Goal: Find specific page/section: Locate item on page

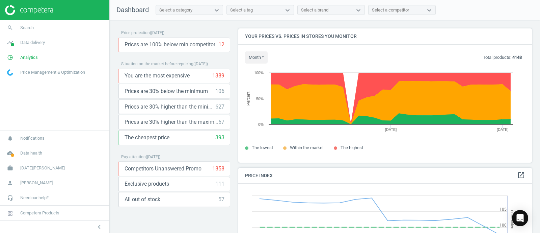
scroll to position [169, 300]
click at [32, 32] on link "search Search" at bounding box center [54, 27] width 109 height 15
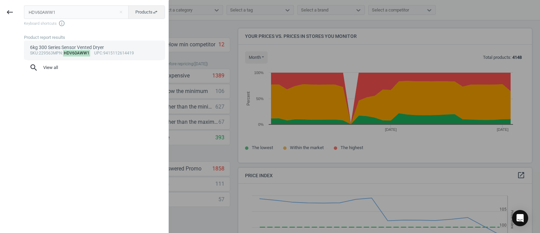
type input "HDV60AWW1"
click at [59, 45] on div "6kg 300 Series Sensor Vented Dryer" at bounding box center [94, 47] width 129 height 6
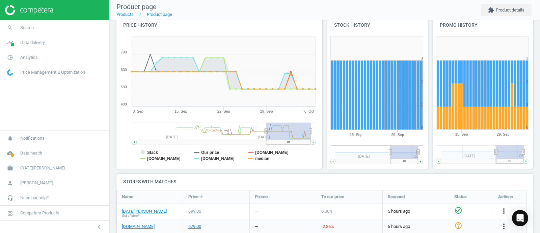
scroll to position [78, 0]
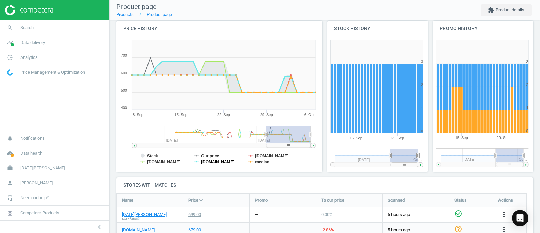
click at [211, 161] on tspan "[DOMAIN_NAME]" at bounding box center [217, 161] width 33 height 5
click at [261, 156] on tspan "[DOMAIN_NAME]" at bounding box center [271, 155] width 33 height 5
click at [261, 161] on tspan "median" at bounding box center [262, 161] width 14 height 5
click at [204, 156] on tspan "Our price" at bounding box center [210, 155] width 18 height 5
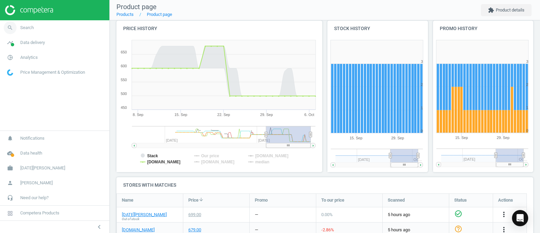
click at [24, 28] on span "Search" at bounding box center [27, 28] width 14 height 6
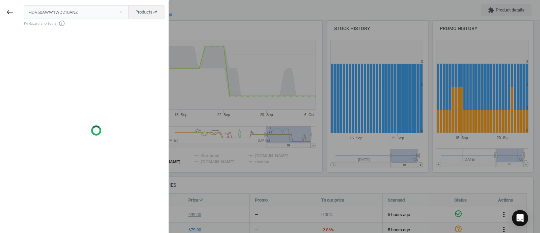
click at [52, 16] on input "HDV60AWW1WD210ANZ" at bounding box center [76, 12] width 105 height 14
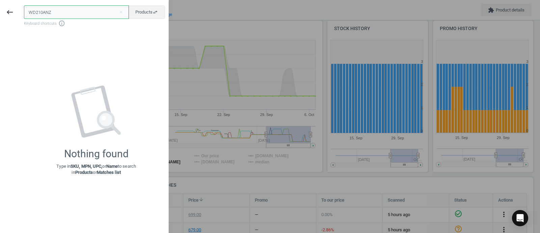
click at [78, 14] on input "WD210ANZ" at bounding box center [76, 12] width 105 height 14
paste input "229888"
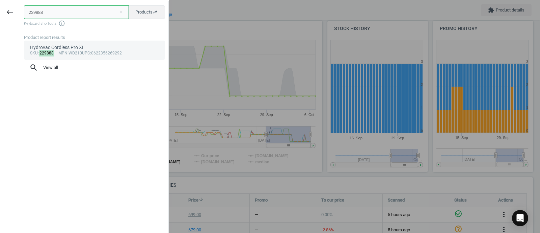
type input "229888"
click at [83, 43] on link "Hydrovac Cordless Pro XL sku : 229888 mpn :WD210 upc :0622356269292" at bounding box center [94, 50] width 141 height 19
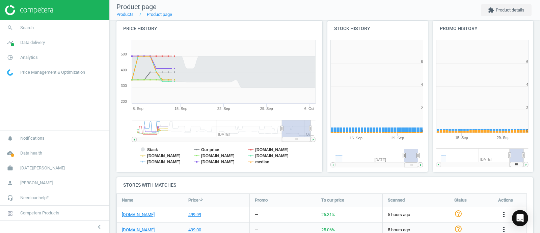
scroll to position [148, 112]
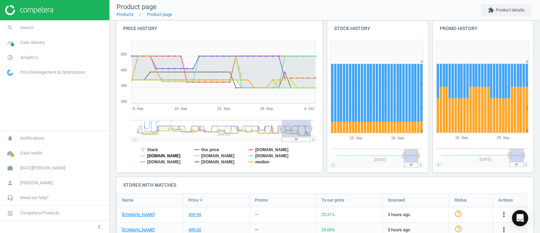
click at [167, 155] on tspan "[DOMAIN_NAME]" at bounding box center [163, 155] width 33 height 5
click at [164, 162] on tspan "[DOMAIN_NAME]" at bounding box center [163, 161] width 33 height 5
click at [203, 161] on tspan "[DOMAIN_NAME]" at bounding box center [217, 161] width 33 height 5
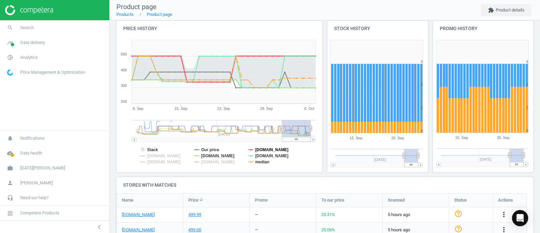
click at [259, 147] on tspan "[DOMAIN_NAME]" at bounding box center [271, 149] width 33 height 5
click at [260, 153] on tspan "[DOMAIN_NAME]" at bounding box center [271, 155] width 33 height 5
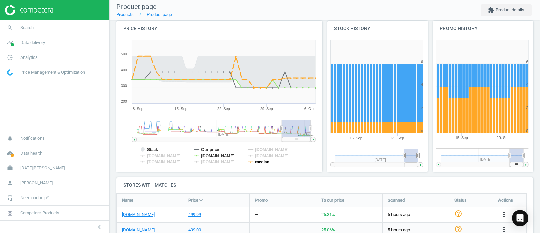
click at [260, 160] on tspan "median" at bounding box center [262, 161] width 14 height 5
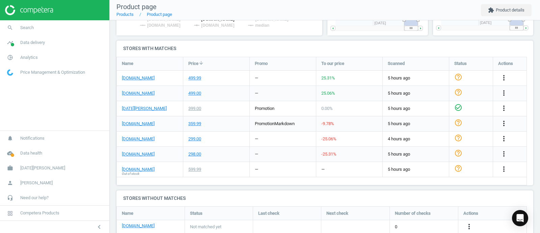
scroll to position [35, 0]
